Goal: Complete application form: Complete application form

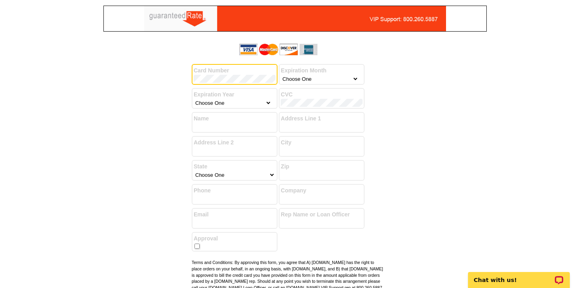
click at [339, 74] on label "Expiration Month" at bounding box center [322, 70] width 82 height 8
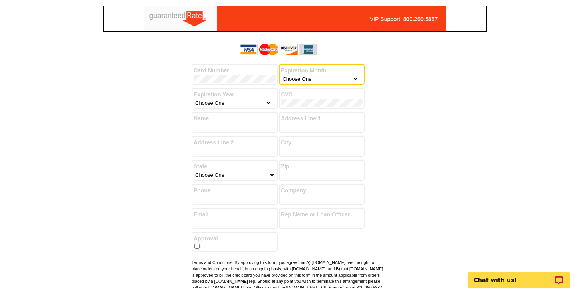
click at [339, 74] on label "Expiration Month" at bounding box center [322, 70] width 82 height 8
click at [356, 79] on select "Choose One January February March April May June July August September October …" at bounding box center [320, 79] width 78 height 8
select select "12"
click at [281, 75] on select "Choose One January February March April May June July August September October …" at bounding box center [320, 79] width 78 height 8
click at [229, 103] on select "Choose One 2025 2026 2027 2028 2029 2030 2031 2032 2033 2034 2035" at bounding box center [233, 103] width 78 height 8
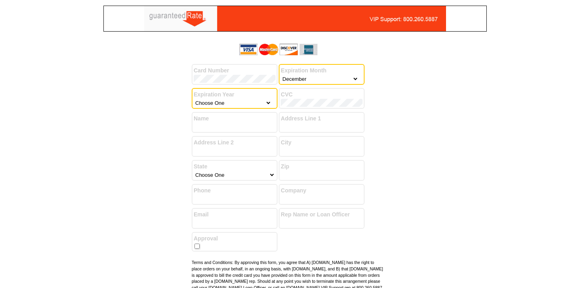
select select "2027"
click at [194, 99] on select "Choose One 2025 2026 2027 2028 2029 2030 2031 2032 2033 2034 2035" at bounding box center [233, 103] width 78 height 8
click at [244, 120] on label "Name" at bounding box center [235, 118] width 82 height 8
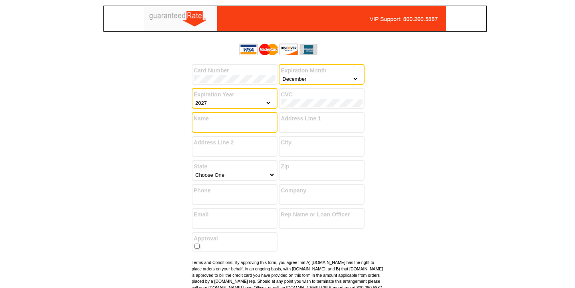
click at [235, 123] on input "Name" at bounding box center [235, 127] width 82 height 8
type input "[PERSON_NAME]"
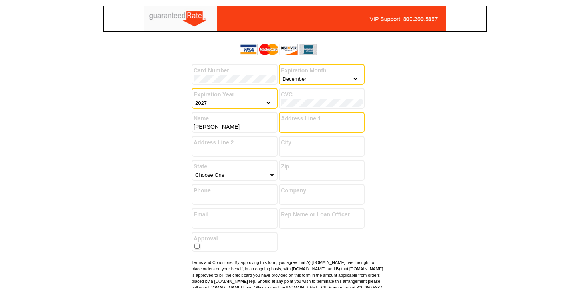
click at [306, 128] on input "Address Line 1" at bounding box center [322, 127] width 82 height 8
type input "[STREET_ADDRESS]"
click at [223, 176] on select "Choose One [US_STATE] [US_STATE] [US_STATE] [US_STATE] [US_STATE] [US_STATE] [U…" at bounding box center [234, 175] width 81 height 8
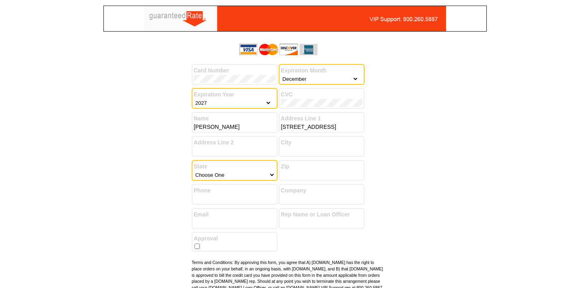
select select "14"
click at [194, 171] on select "Choose One [US_STATE] [US_STATE] [US_STATE] [US_STATE] [US_STATE] [US_STATE] [U…" at bounding box center [234, 175] width 81 height 8
click at [307, 147] on input "City" at bounding box center [322, 151] width 82 height 8
type input "Streamwood"
click at [314, 177] on input "Zip" at bounding box center [322, 175] width 82 height 8
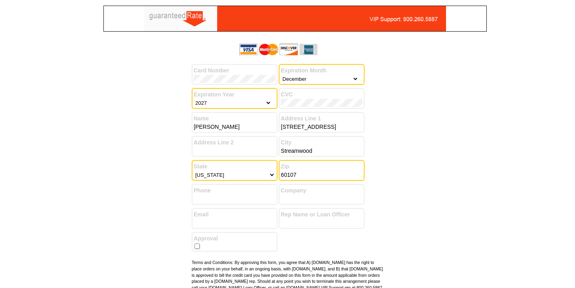
type input "60107"
click at [383, 213] on form "Card Number Expiration Month Choose One January February March April May June J…" at bounding box center [288, 176] width 192 height 272
click at [239, 197] on input "Phone" at bounding box center [235, 199] width 82 height 8
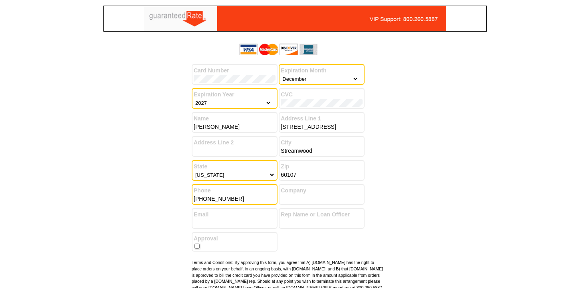
type input "[PHONE_NUMBER]"
click at [242, 227] on div "Email" at bounding box center [235, 218] width 86 height 21
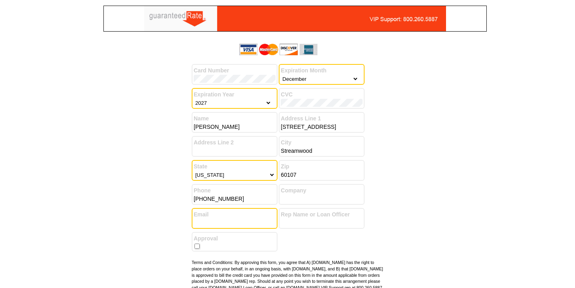
click at [242, 223] on input "Email" at bounding box center [235, 222] width 82 height 8
type input "[PERSON_NAME][EMAIL_ADDRESS][DOMAIN_NAME]"
click at [323, 249] on form "Card Number Expiration Month Choose One January February March April May June J…" at bounding box center [288, 176] width 192 height 272
click at [197, 245] on input "checkbox" at bounding box center [197, 245] width 5 height 5
checkbox input "true"
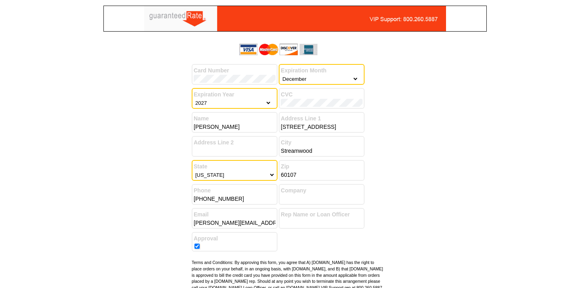
click at [330, 250] on form "Card Number Expiration Month Choose One January February March April May June J…" at bounding box center [288, 176] width 192 height 272
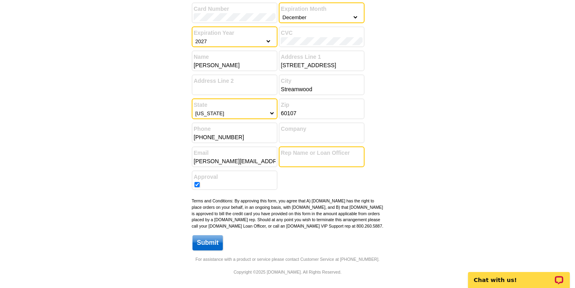
click at [305, 157] on input "Rep Name or Loan Officer" at bounding box center [322, 161] width 82 height 8
type input "[PERSON_NAME]"
click at [308, 133] on input "Company" at bounding box center [322, 137] width 82 height 8
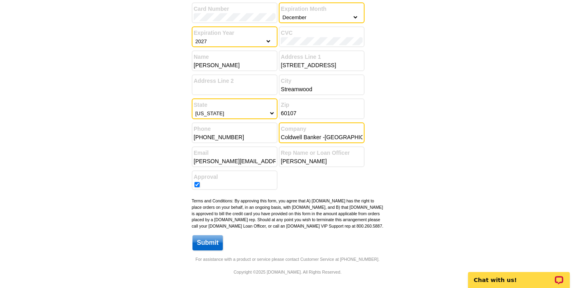
click at [321, 133] on input "Coldwell Banker -[GEOGRAPHIC_DATA]" at bounding box center [322, 137] width 82 height 8
type input "Coldwell Banker Realty -[GEOGRAPHIC_DATA]"
click at [382, 180] on form "Card Number Expiration Month Choose One January February March April May June J…" at bounding box center [288, 115] width 192 height 272
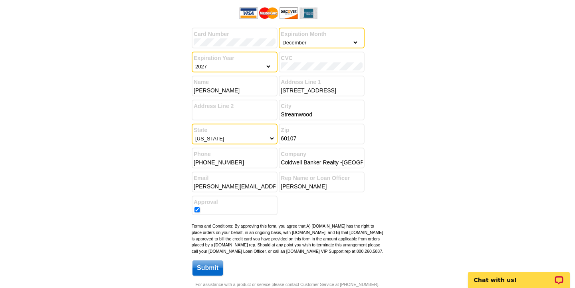
scroll to position [36, 0]
click at [207, 274] on input "Submit" at bounding box center [208, 267] width 30 height 15
